Goal: Complete application form: Complete application form

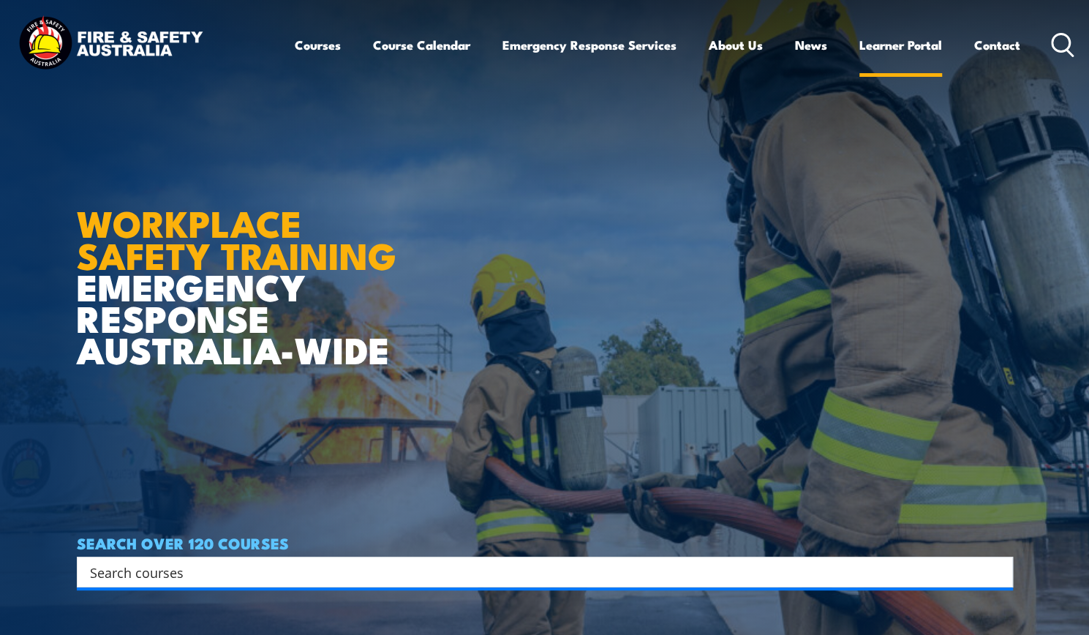
click at [905, 49] on link "Learner Portal" at bounding box center [900, 45] width 83 height 39
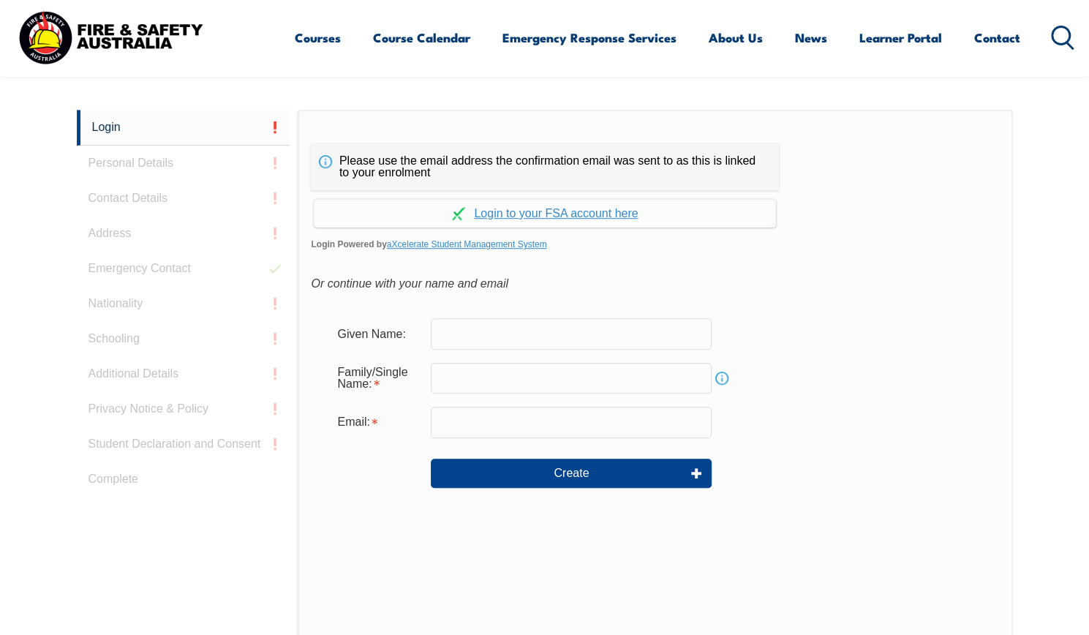
scroll to position [374, 0]
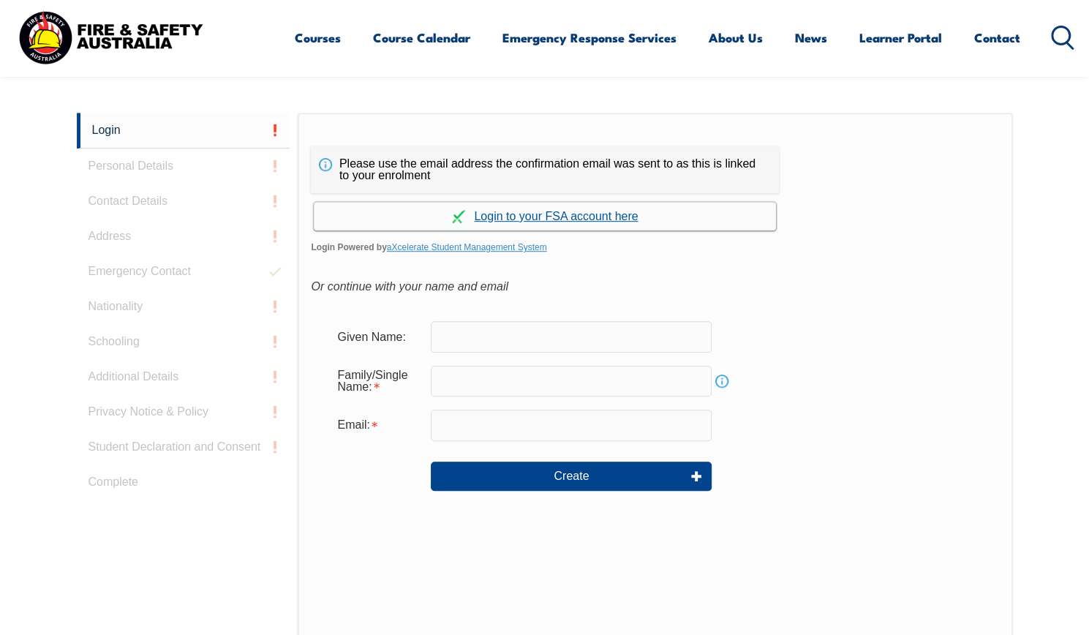
click at [605, 217] on link "Continue with aXcelerate" at bounding box center [545, 216] width 462 height 29
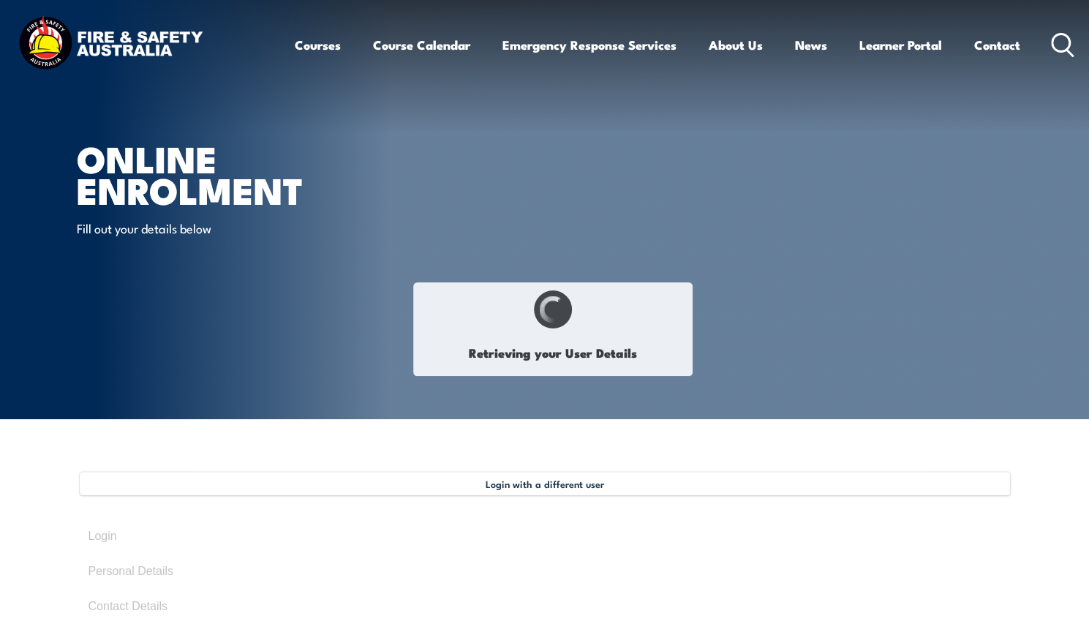
select select "Miss"
type input "Sienna"
type input "Beeck"
type input "November 30, 2005"
type input "XYJHHLXLAC"
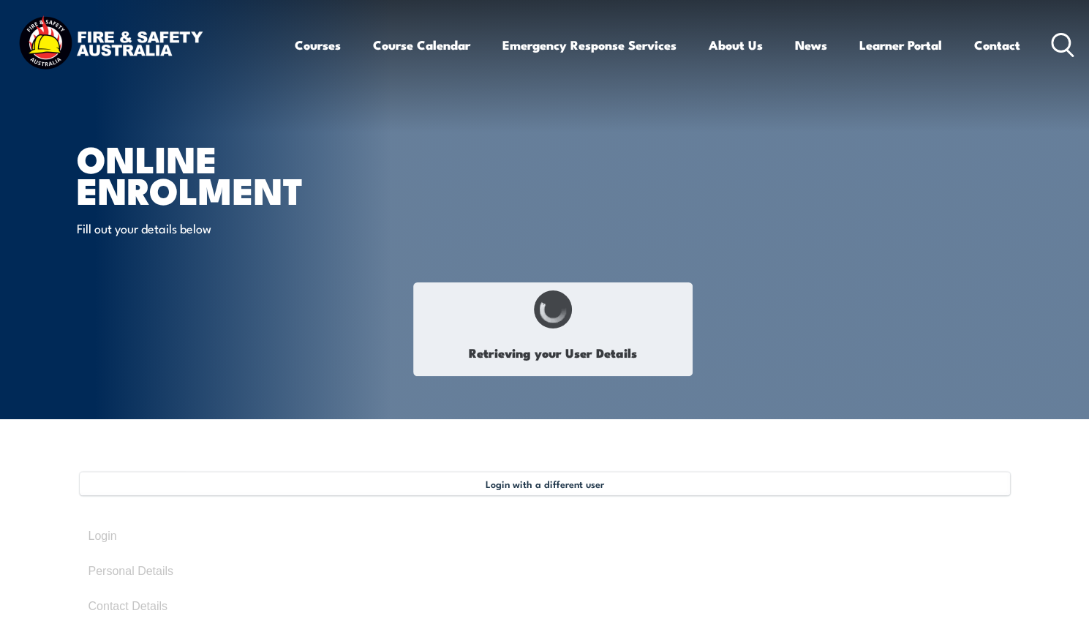
select select "F"
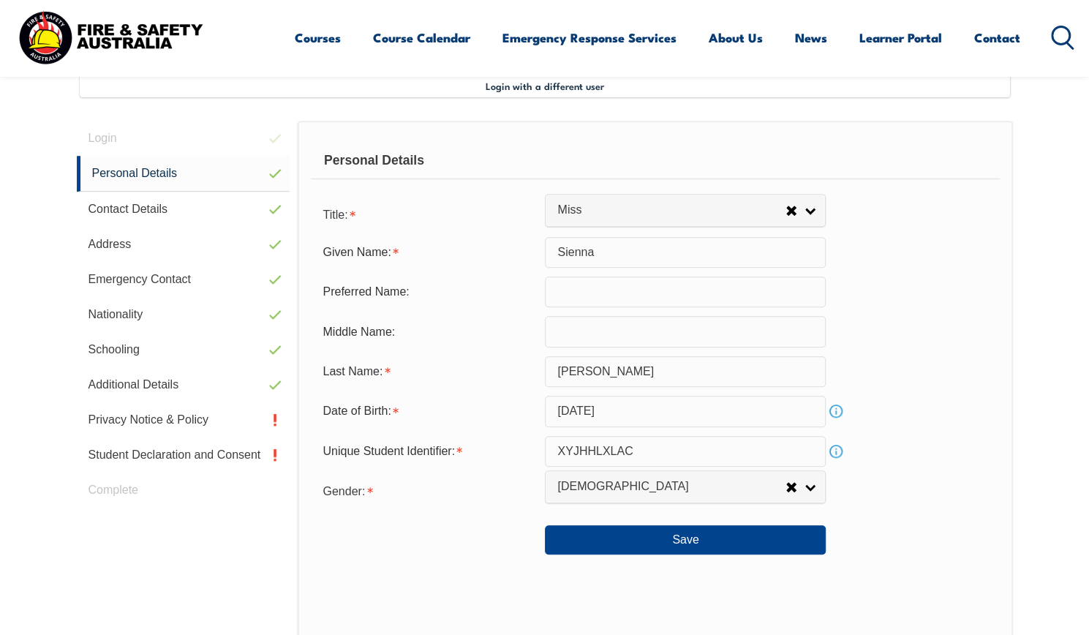
scroll to position [412, 0]
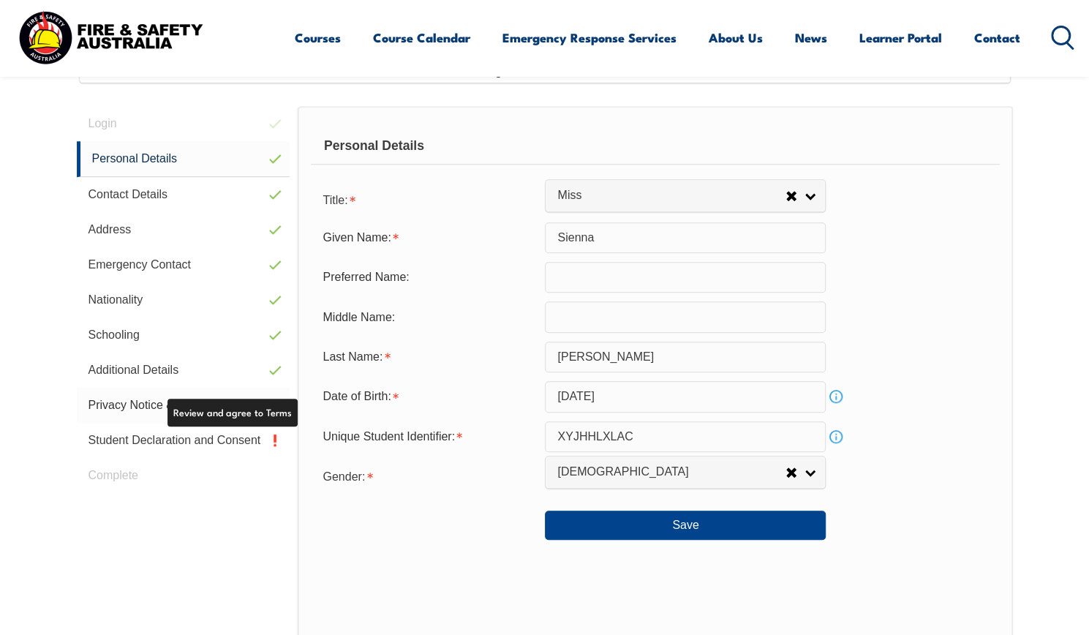
click at [200, 400] on link "Privacy Notice & Policy" at bounding box center [184, 405] width 214 height 35
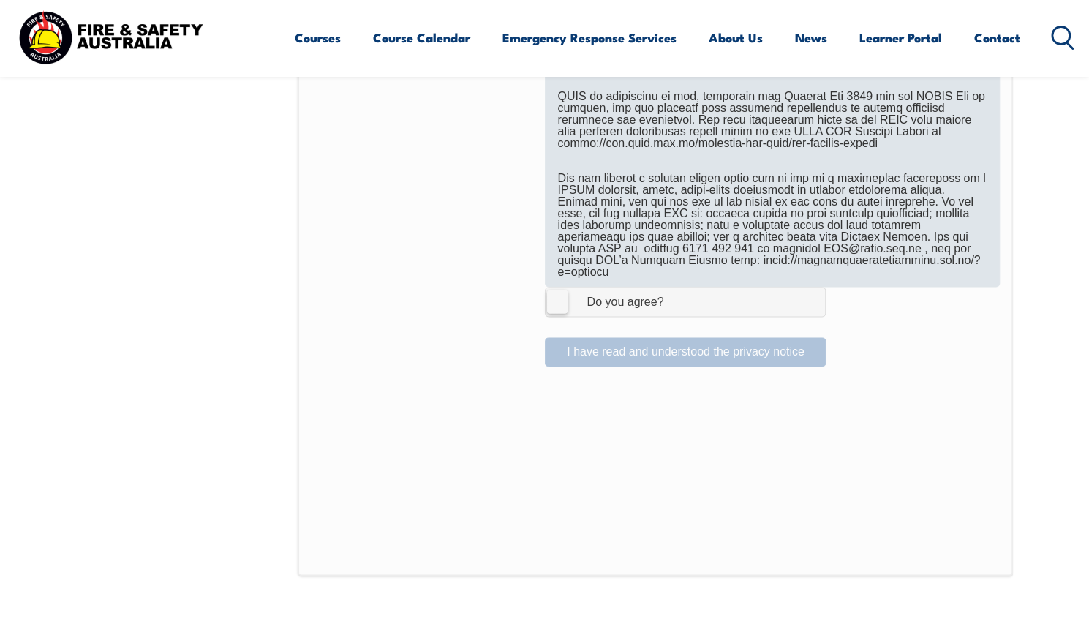
scroll to position [954, 0]
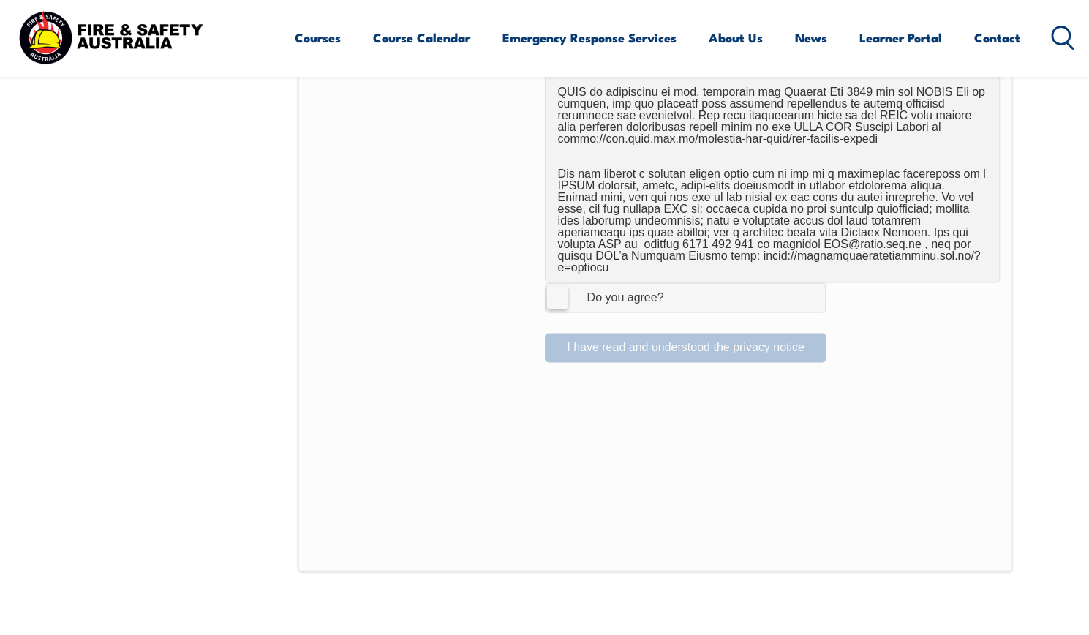
click at [558, 284] on label "I Agree Do you agree?" at bounding box center [685, 296] width 281 height 29
click at [675, 284] on input "I Agree Do you agree?" at bounding box center [687, 297] width 25 height 28
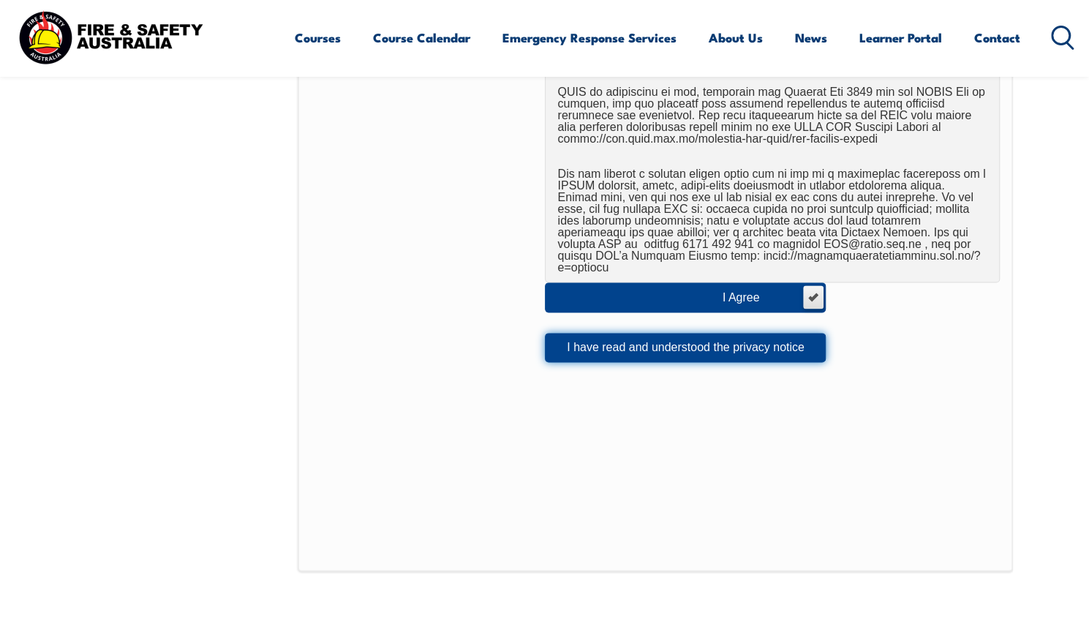
click at [611, 333] on button "I have read and understood the privacy notice" at bounding box center [685, 347] width 281 height 29
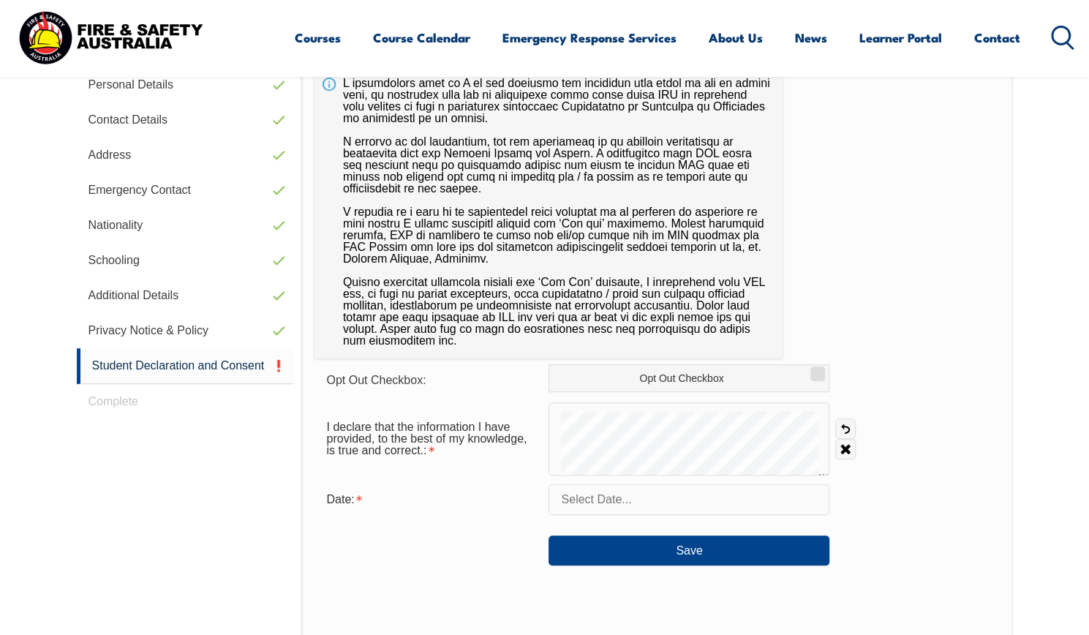
scroll to position [488, 0]
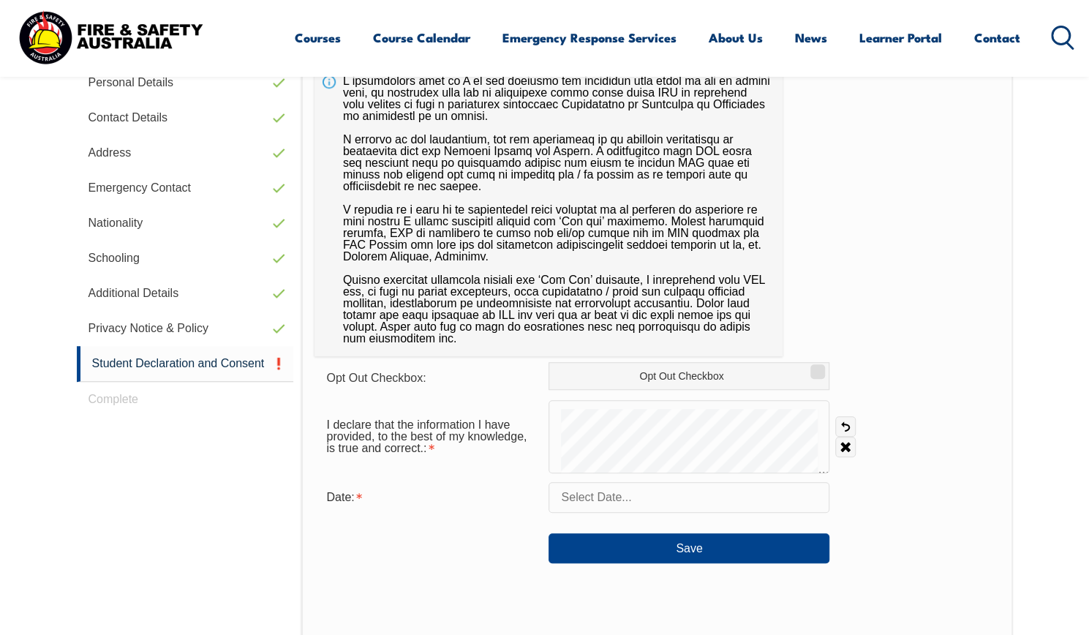
click at [620, 502] on input "text" at bounding box center [688, 497] width 281 height 31
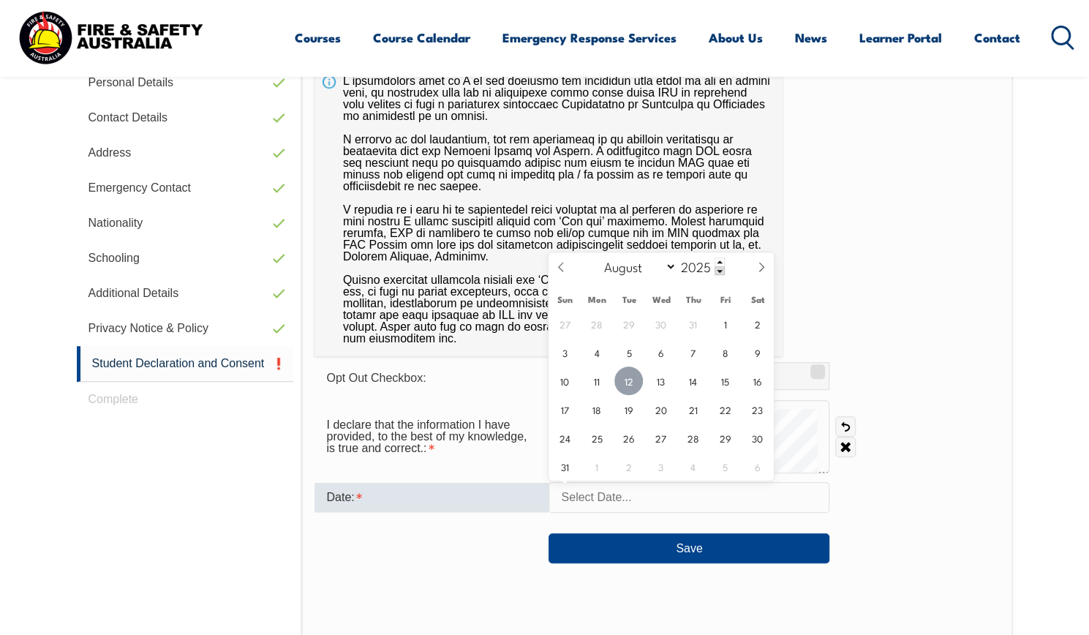
click at [629, 387] on span "12" at bounding box center [628, 380] width 29 height 29
type input "August 12, 2025"
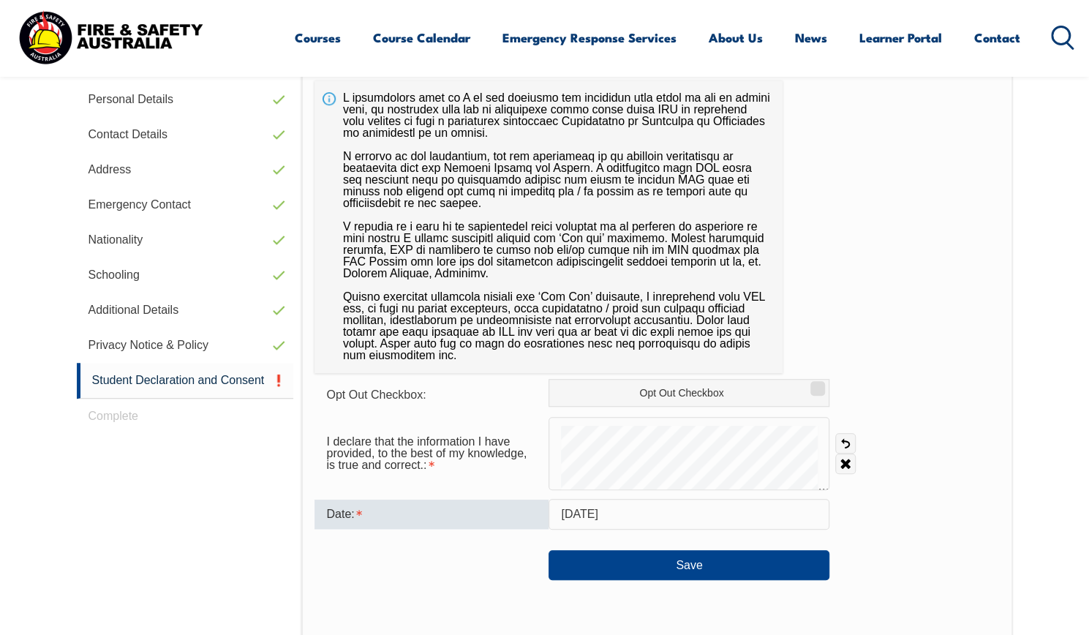
scroll to position [473, 0]
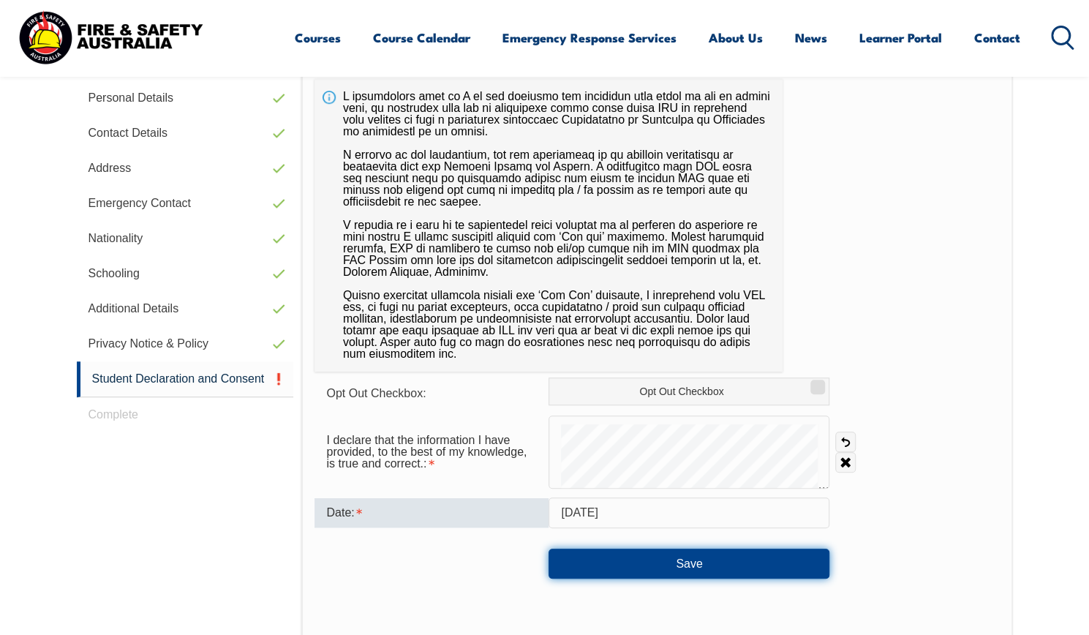
click at [790, 559] on button "Save" at bounding box center [688, 562] width 281 height 29
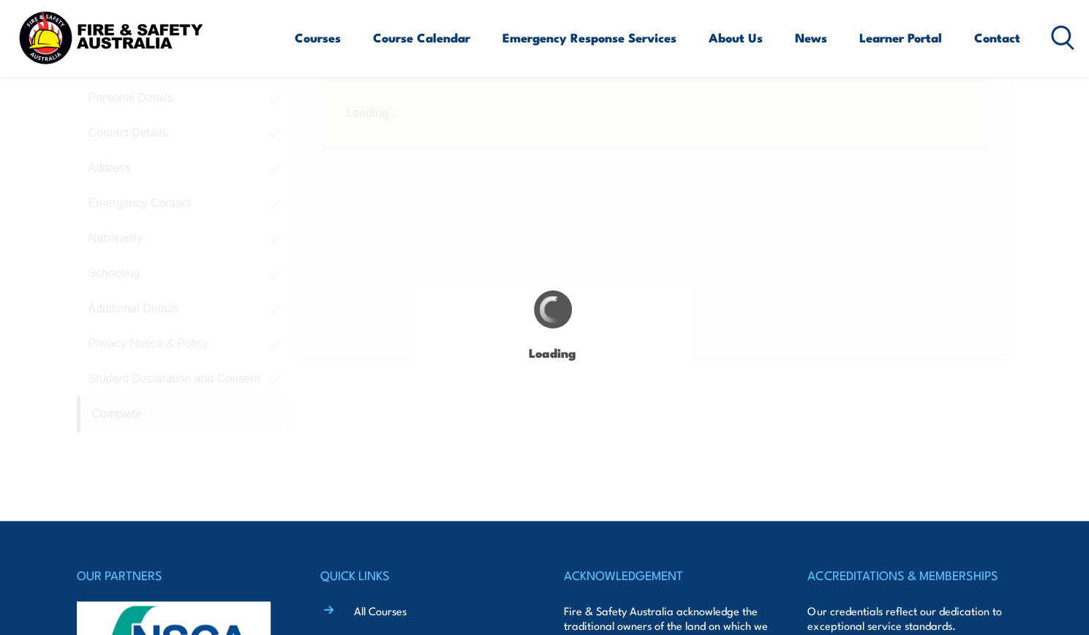
scroll to position [399, 0]
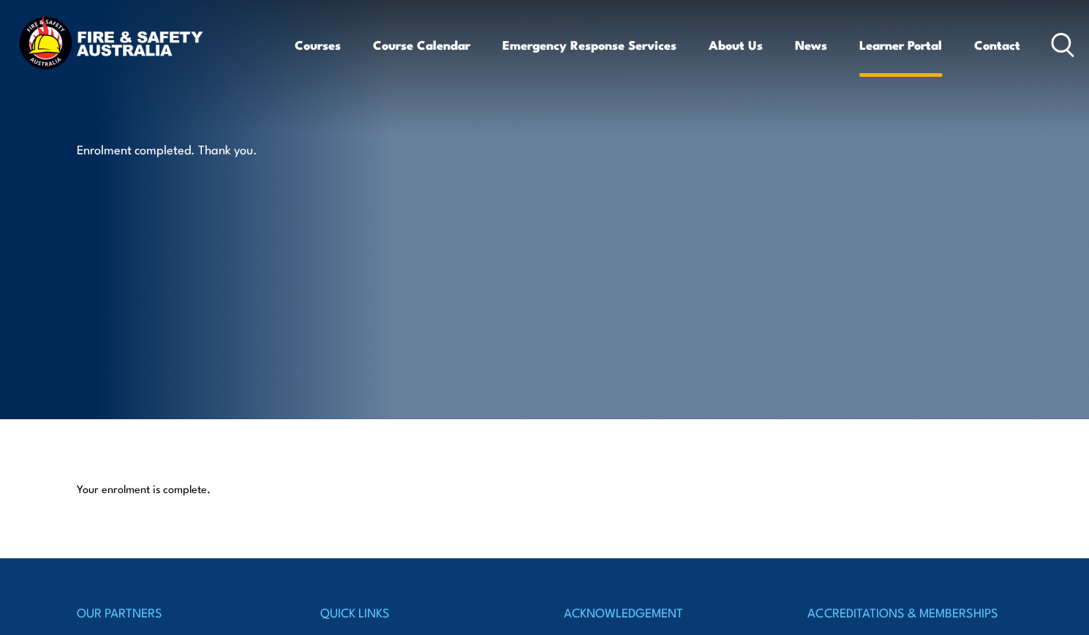
click at [885, 49] on link "Learner Portal" at bounding box center [900, 45] width 83 height 39
